Goal: Find specific page/section: Find specific page/section

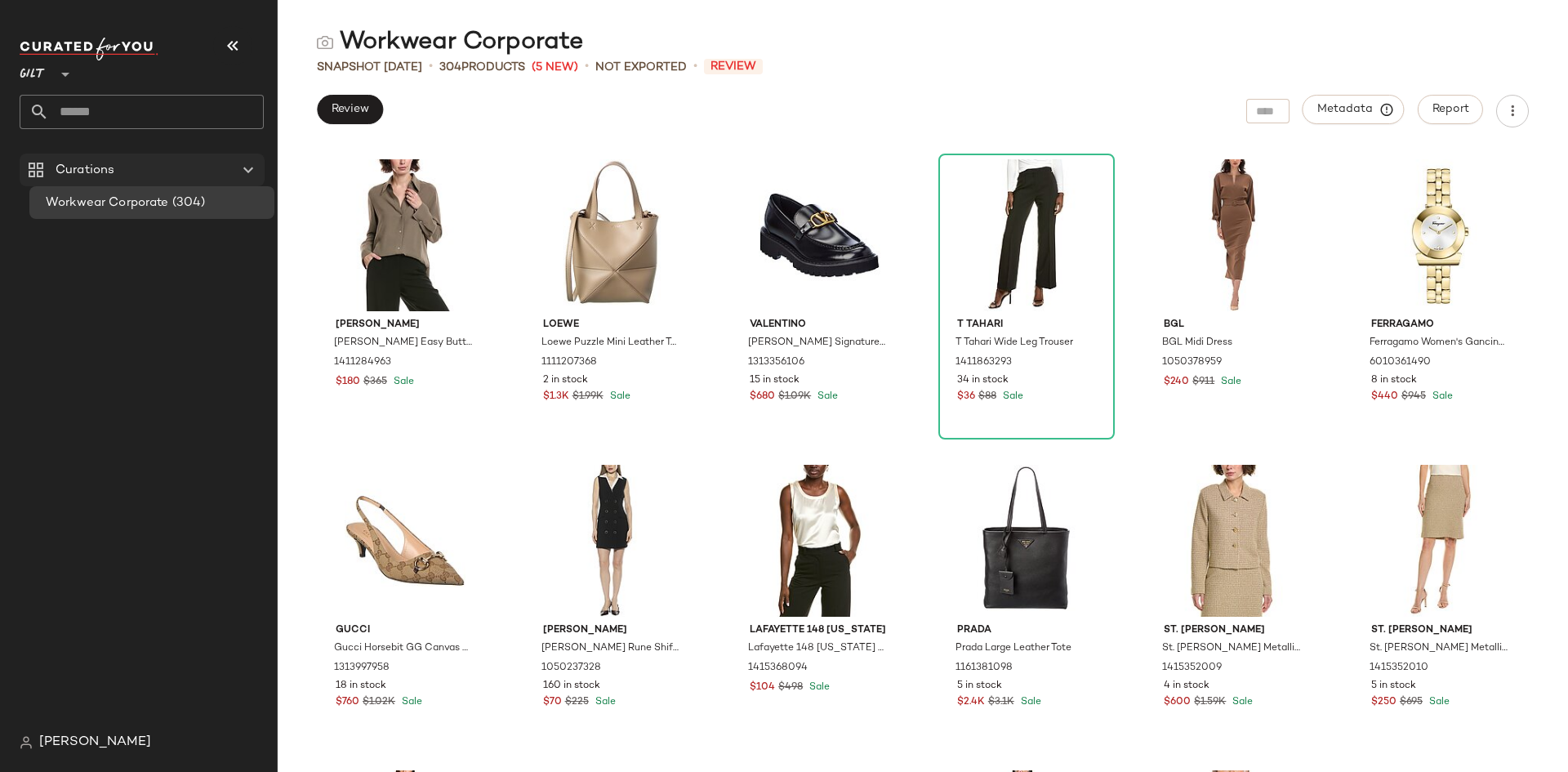
click at [244, 174] on icon at bounding box center [248, 170] width 19 height 19
click at [173, 179] on div "Curations" at bounding box center [142, 170] width 185 height 19
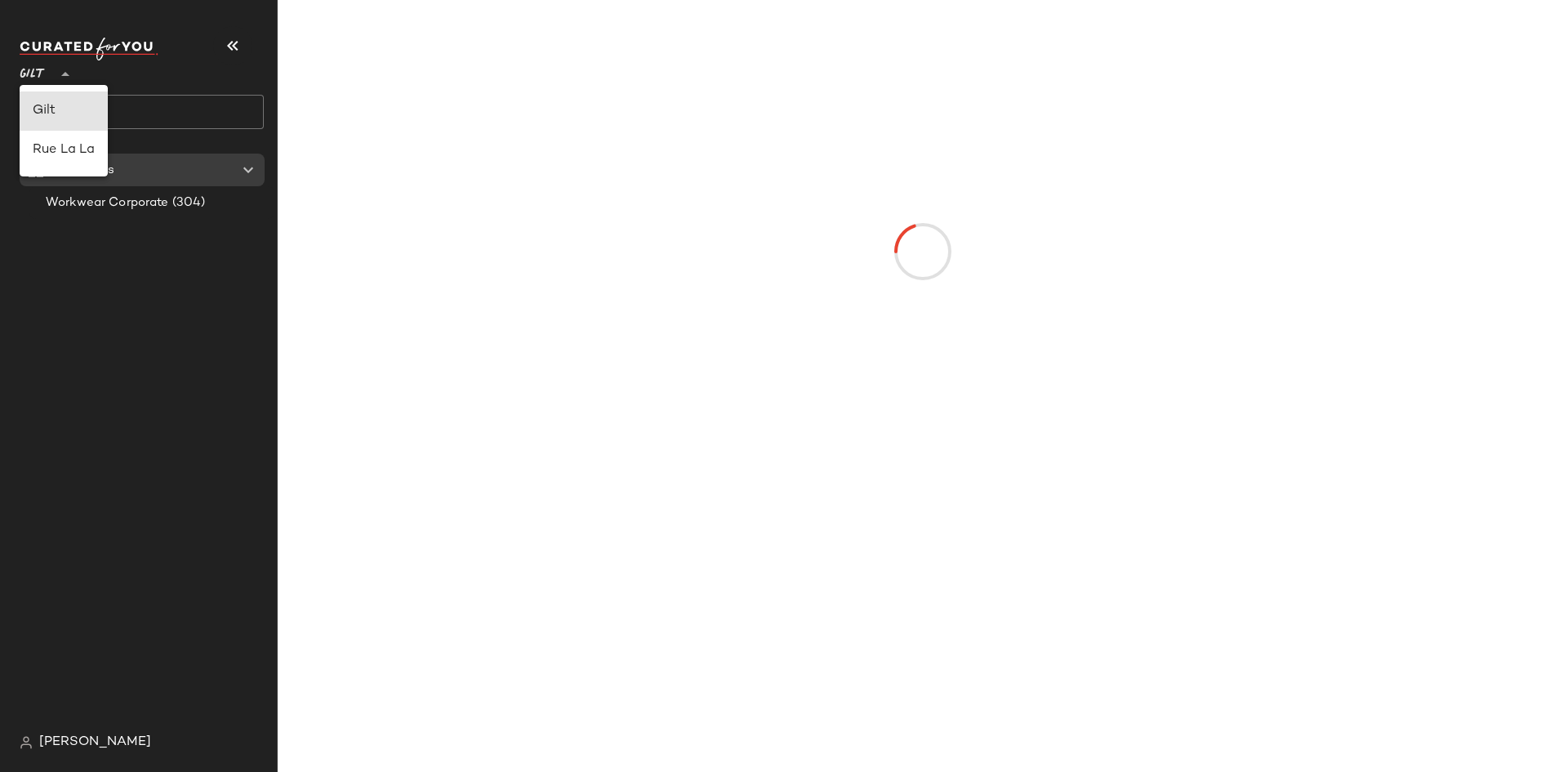
click at [64, 71] on icon at bounding box center [65, 74] width 19 height 19
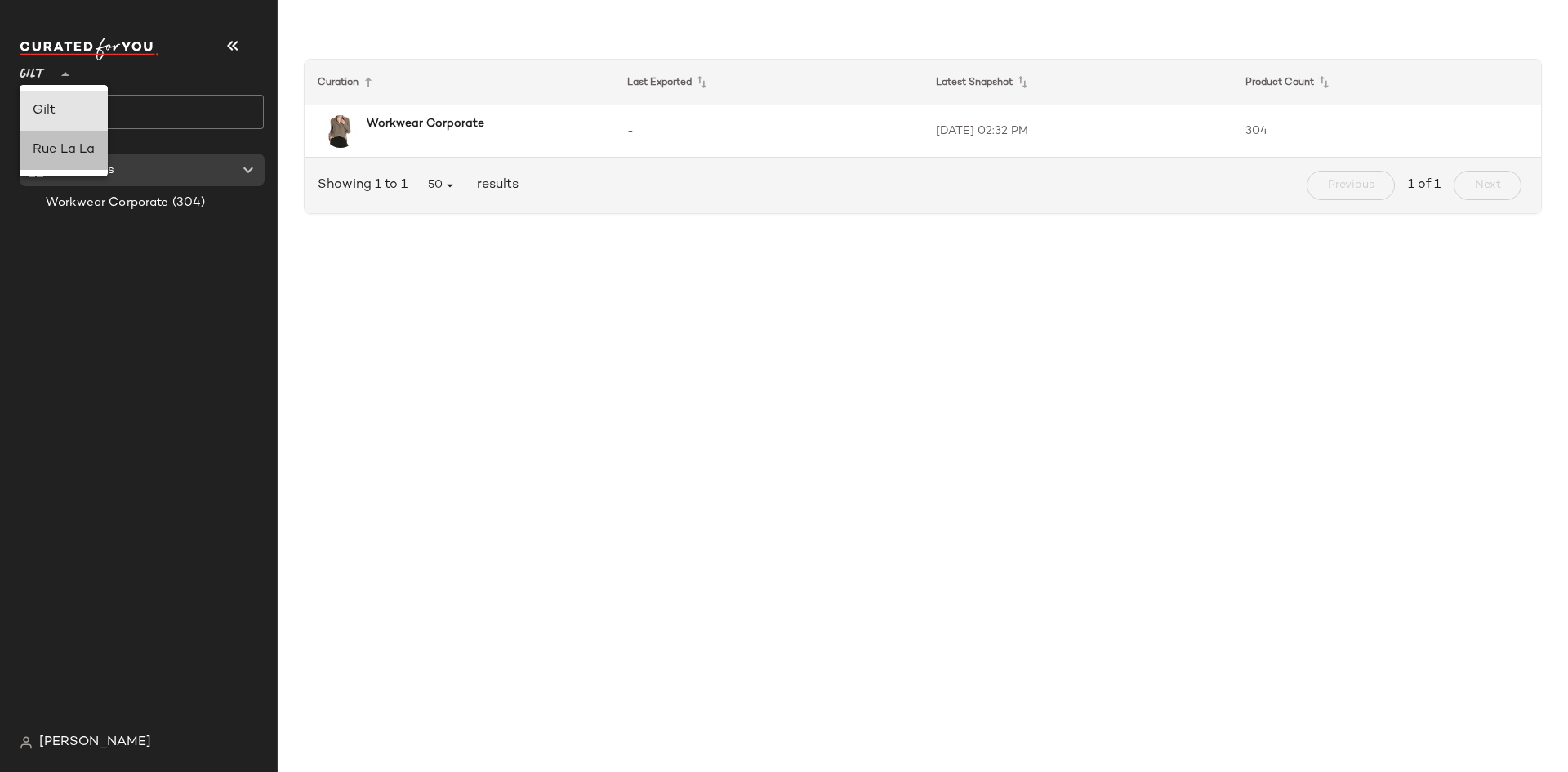
click at [66, 151] on div "Rue La La" at bounding box center [64, 150] width 62 height 19
type input "**"
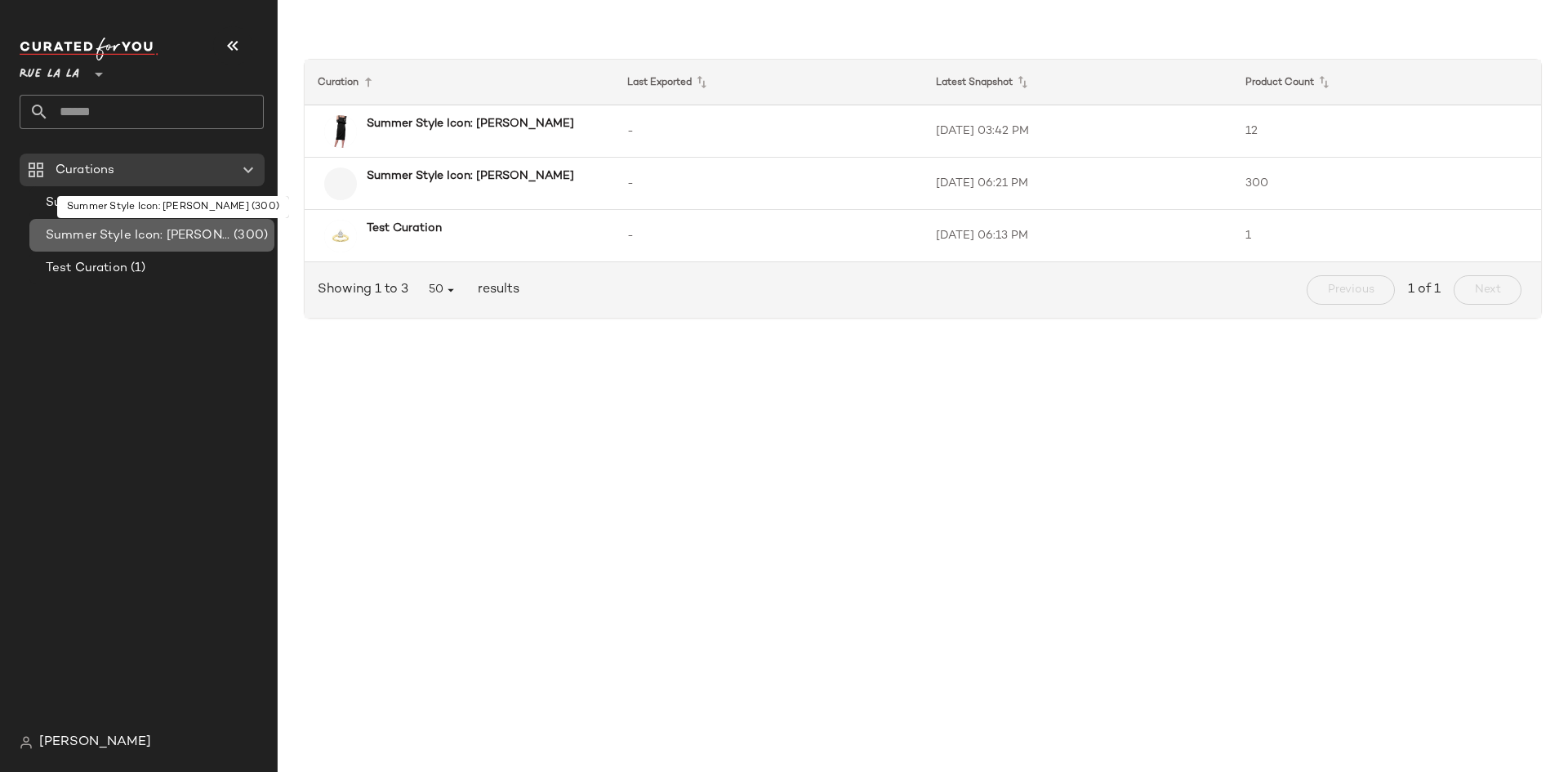
click at [132, 233] on span "Summer Style Icon: [PERSON_NAME]" at bounding box center [138, 235] width 185 height 19
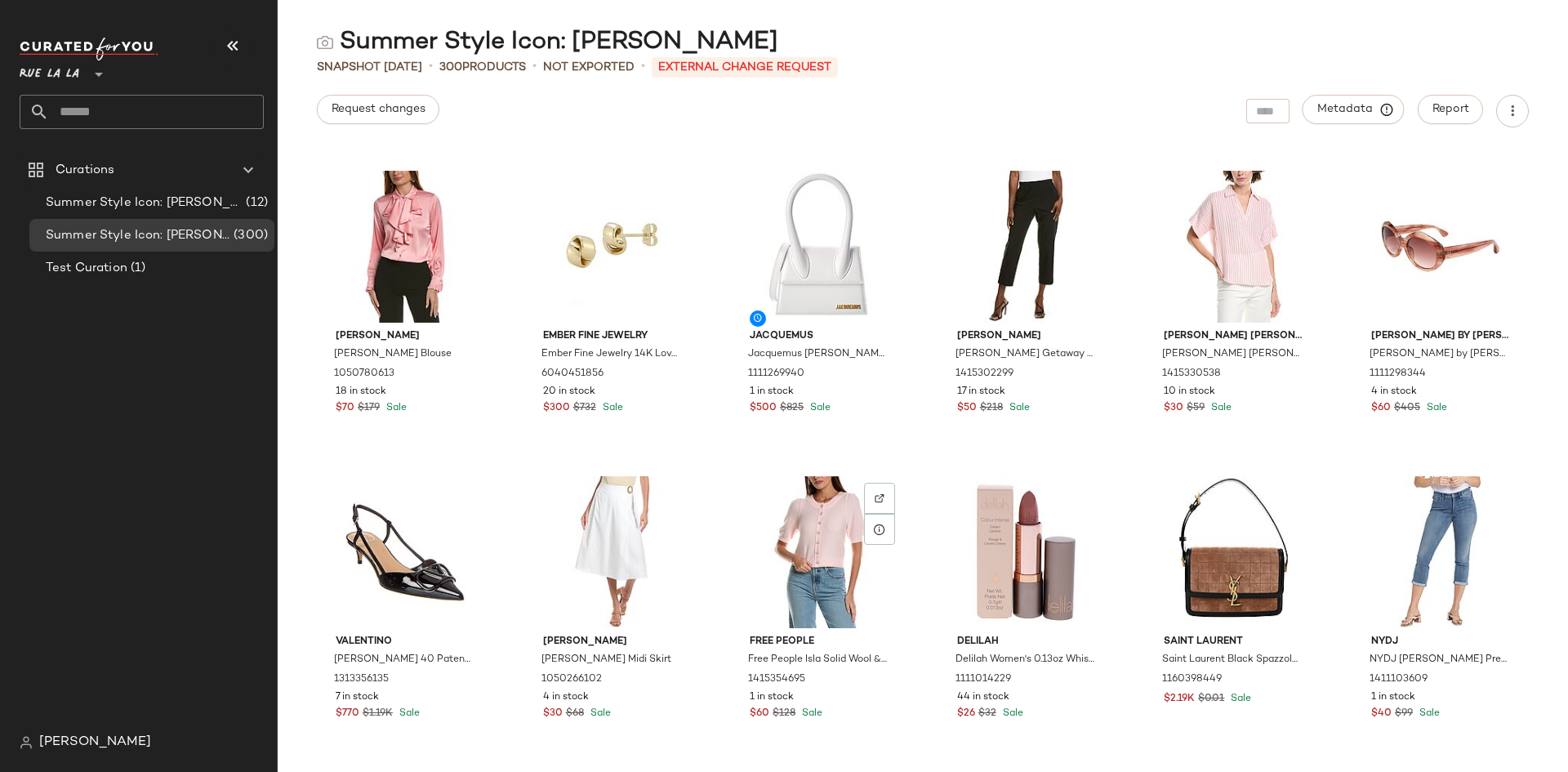
scroll to position [556, 0]
